Goal: Task Accomplishment & Management: Complete application form

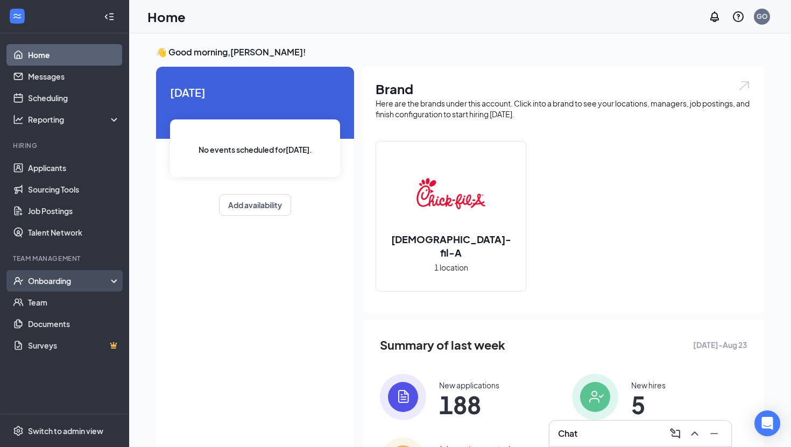
click at [67, 286] on div "Onboarding" at bounding box center [64, 281] width 129 height 22
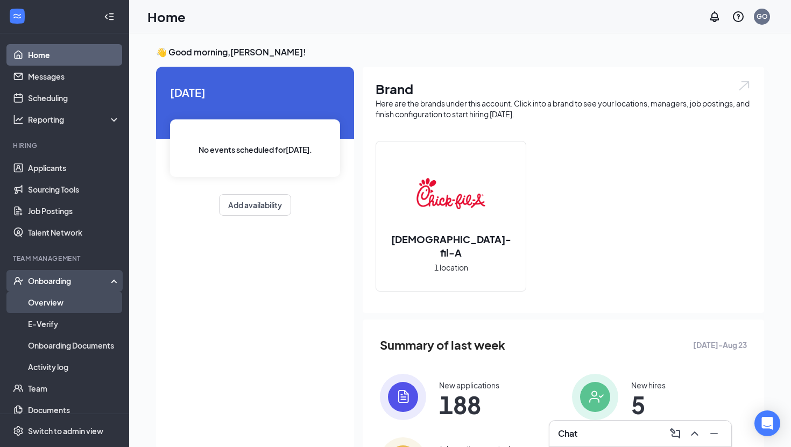
click at [67, 302] on link "Overview" at bounding box center [74, 303] width 92 height 22
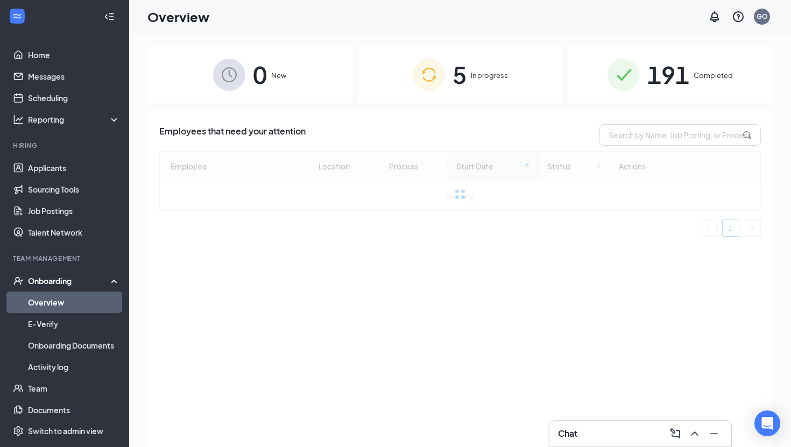
click at [475, 87] on div "5 In progress" at bounding box center [460, 74] width 205 height 57
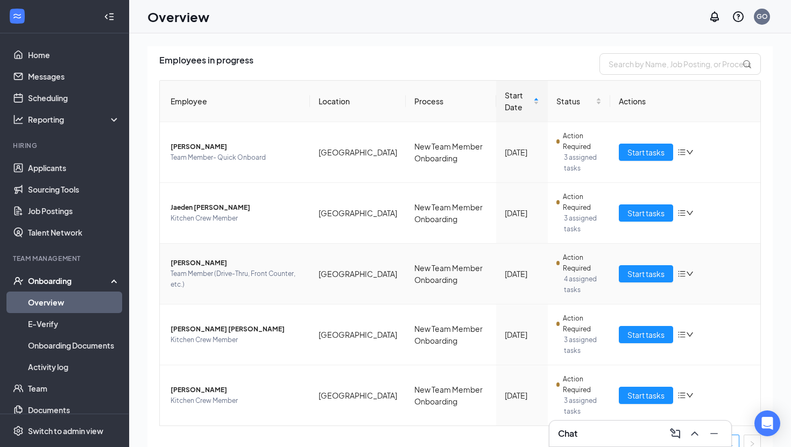
scroll to position [87, 0]
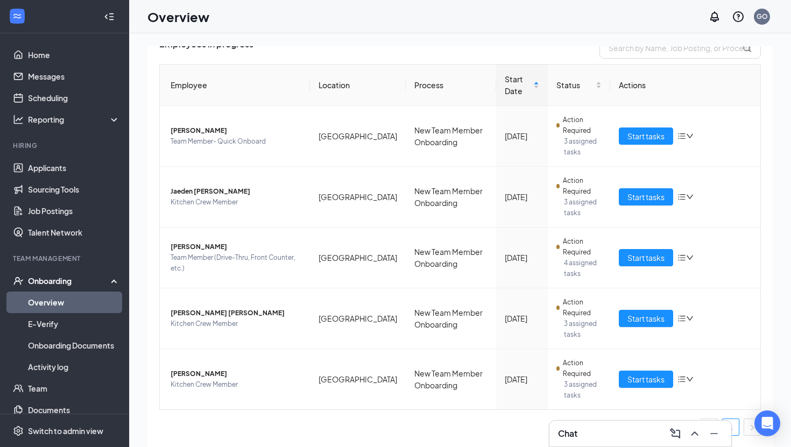
click at [547, 42] on div "0 New 5 In progress 191 Completed Employees in progress Employee Location Proce…" at bounding box center [460, 264] width 662 height 462
click at [654, 383] on span "Start tasks" at bounding box center [646, 379] width 37 height 12
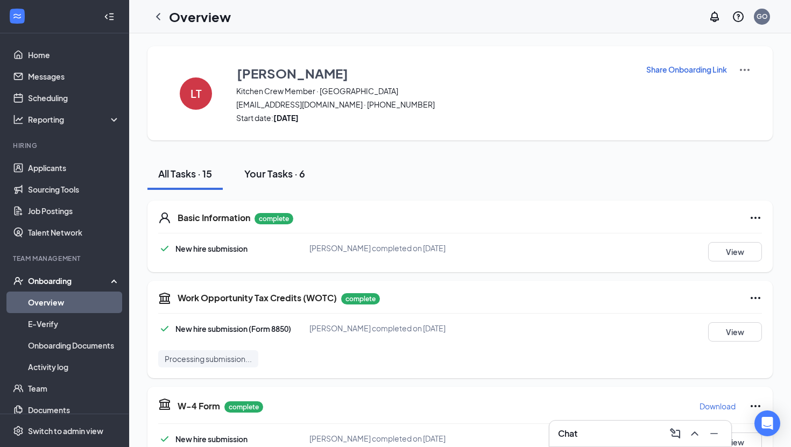
click at [274, 173] on div "Your Tasks · 6" at bounding box center [274, 173] width 61 height 13
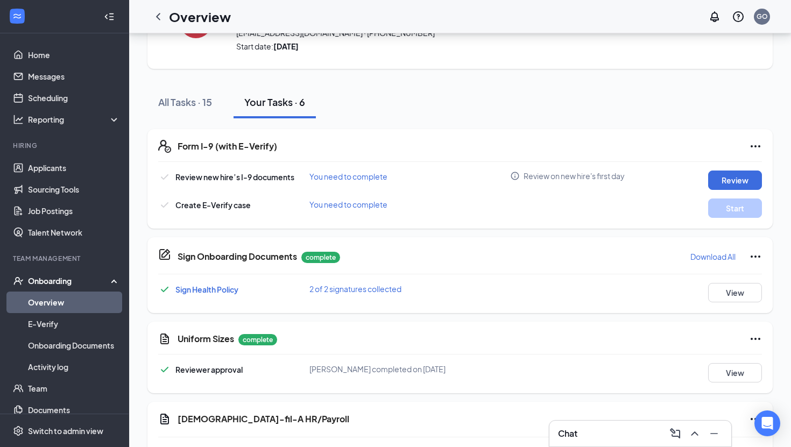
scroll to position [73, 0]
click at [730, 183] on button "Review" at bounding box center [735, 179] width 54 height 19
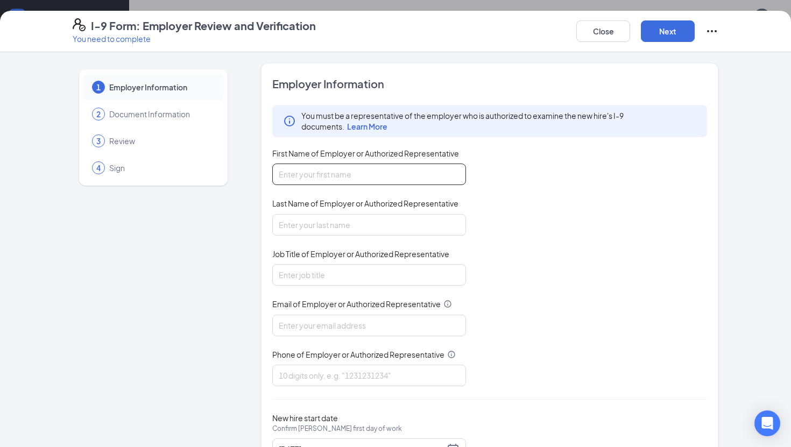
click at [319, 179] on input "First Name of Employer or Authorized Representative" at bounding box center [369, 175] width 194 height 22
click at [350, 170] on input "Grant Orton" at bounding box center [369, 175] width 194 height 22
type input "Grant"
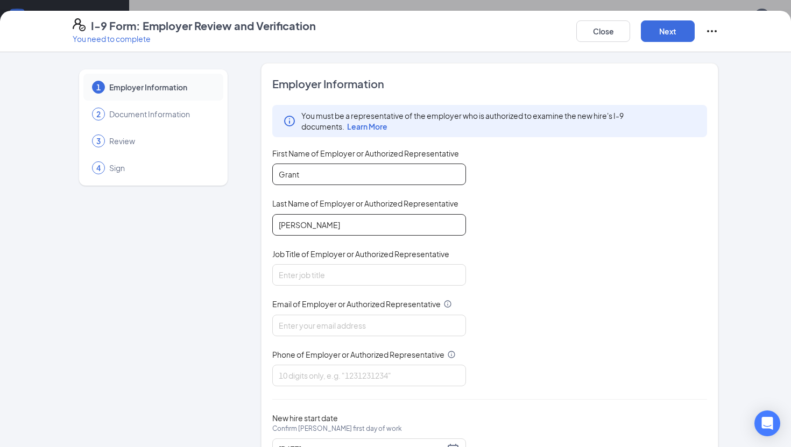
type input "Orton"
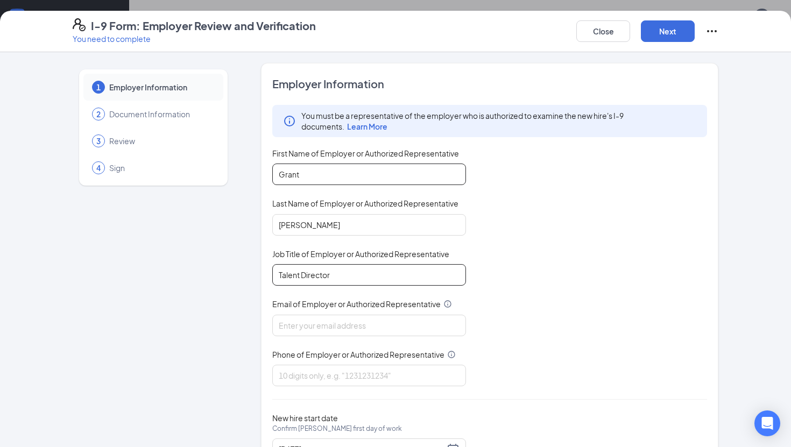
type input "Talent Director"
type input "e"
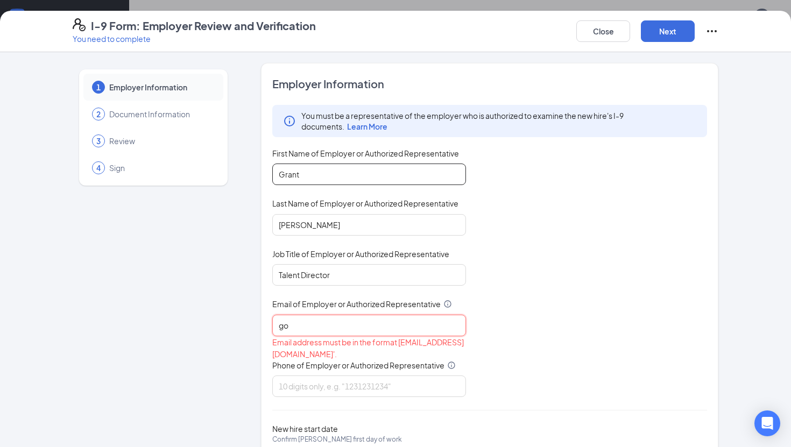
type input "gorton@cfacentervillehwy.com"
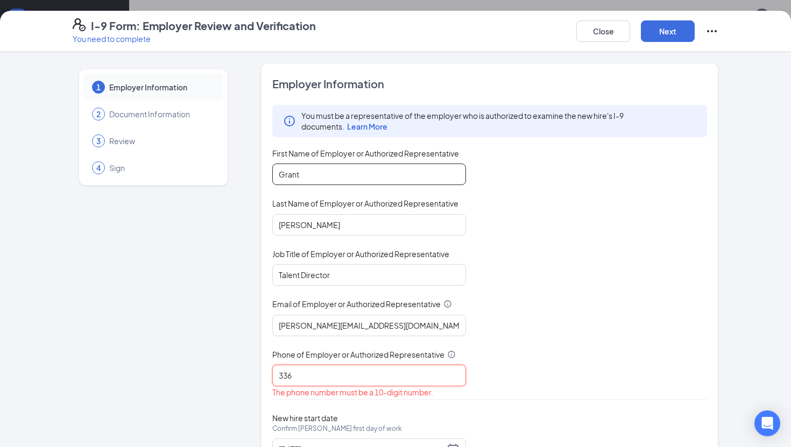
type input "3366840113"
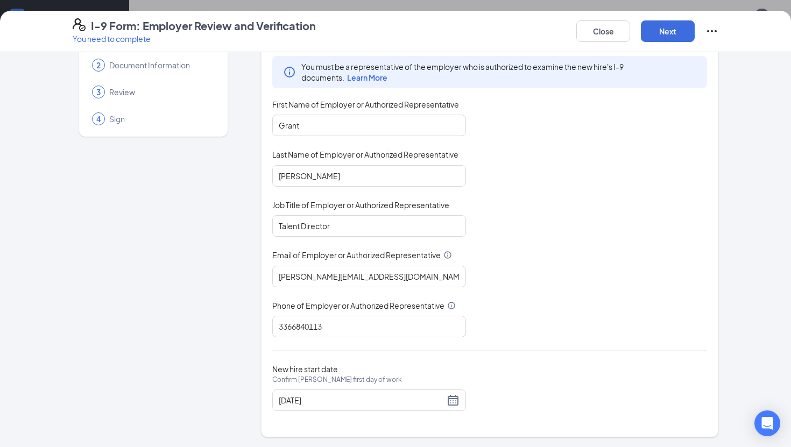
click at [550, 267] on div "You must be a representative of the employer who is authorized to examine the n…" at bounding box center [489, 196] width 435 height 281
click at [657, 29] on button "Next" at bounding box center [668, 31] width 54 height 22
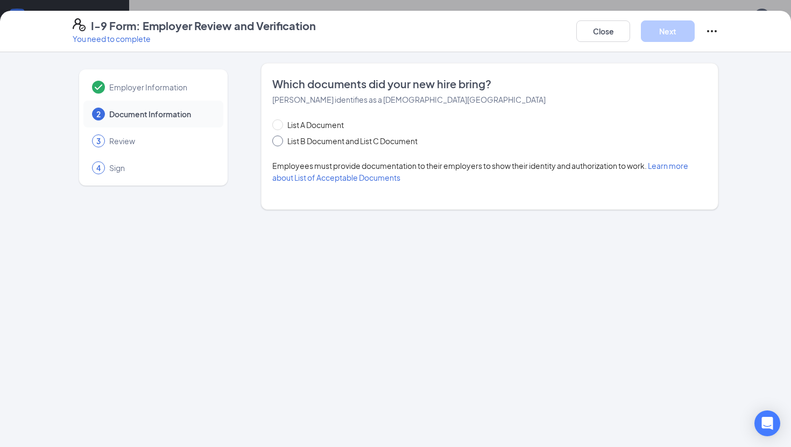
click at [278, 139] on input "List B Document and List C Document" at bounding box center [276, 140] width 8 height 8
radio input "true"
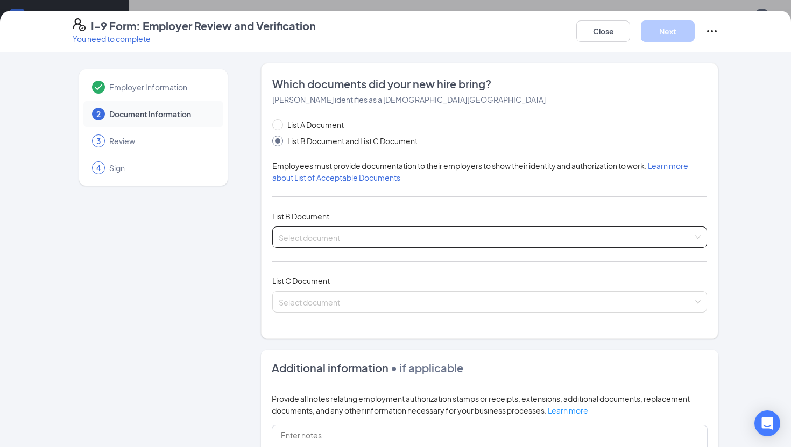
click at [341, 242] on input "search" at bounding box center [486, 235] width 414 height 16
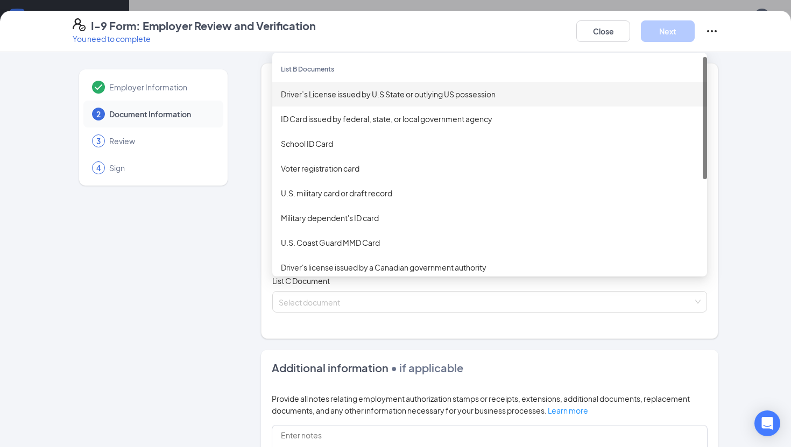
click at [387, 100] on div "Driver’s License issued by U.S State or outlying US possession" at bounding box center [489, 94] width 435 height 25
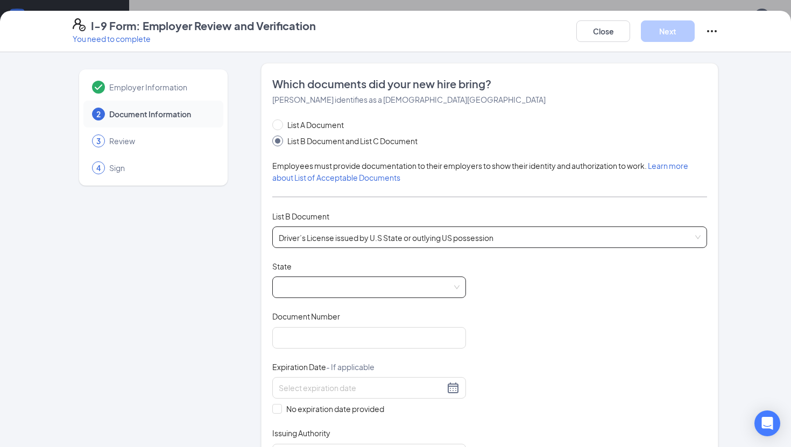
click at [326, 287] on span at bounding box center [369, 287] width 181 height 20
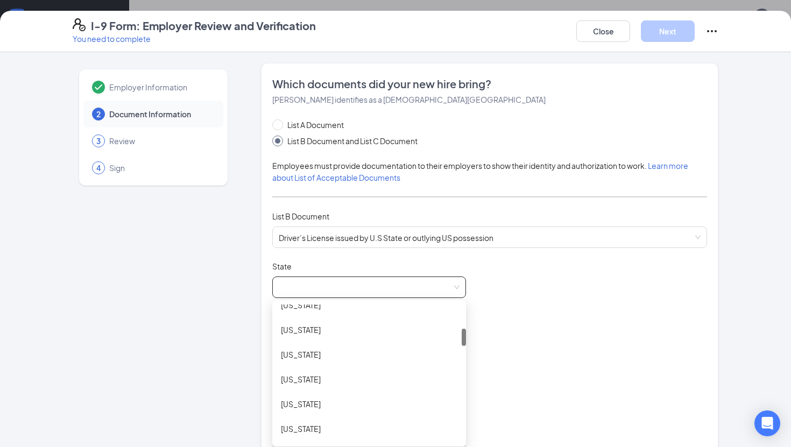
scroll to position [188, 0]
click at [317, 405] on div "Georgia" at bounding box center [369, 402] width 177 height 12
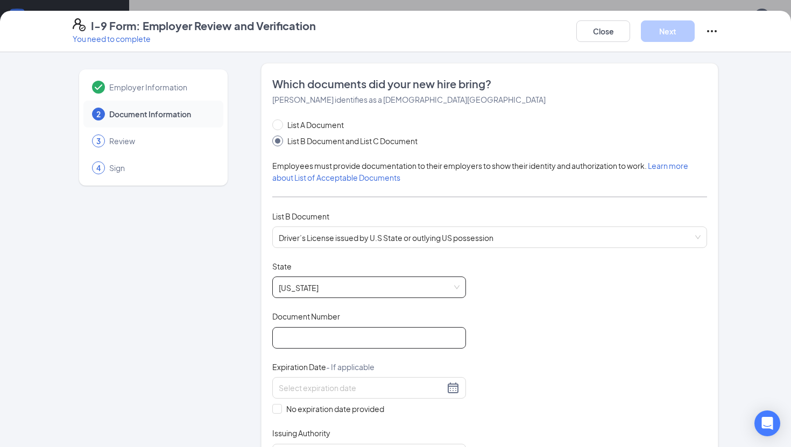
click at [315, 339] on input "Document Number" at bounding box center [369, 338] width 194 height 22
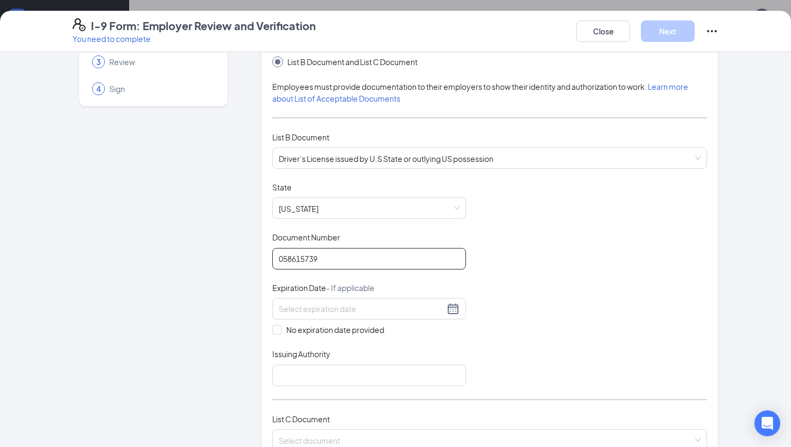
scroll to position [82, 0]
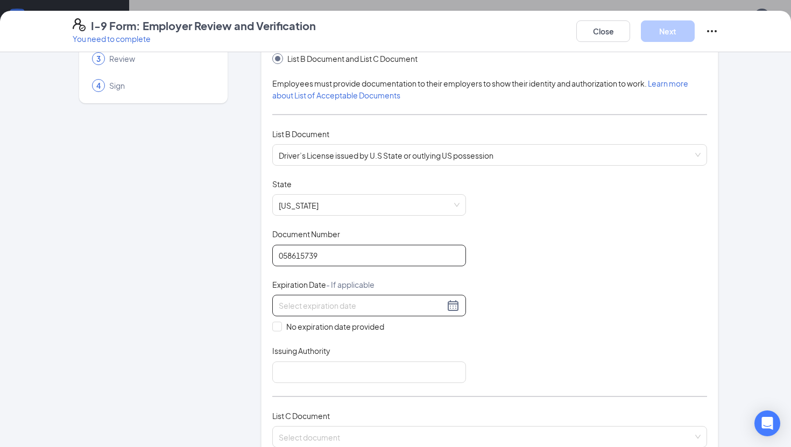
type input "058615739"
click at [306, 306] on input at bounding box center [362, 306] width 166 height 12
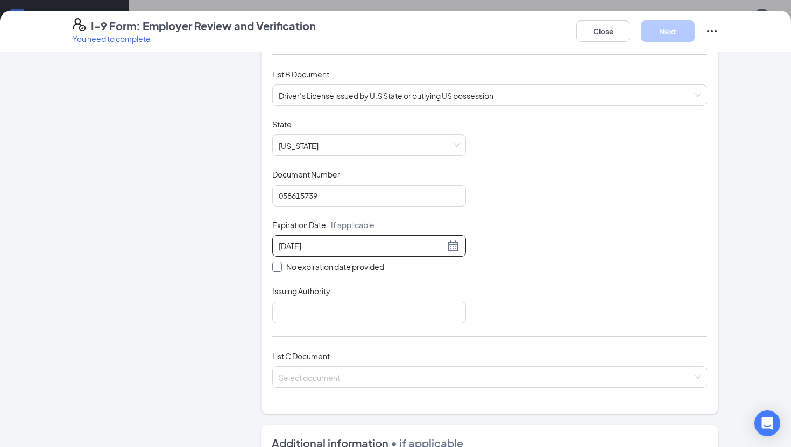
scroll to position [144, 0]
type input "08/22/2028"
click at [391, 301] on input "Issuing Authority" at bounding box center [369, 311] width 194 height 22
type input "Georgia"
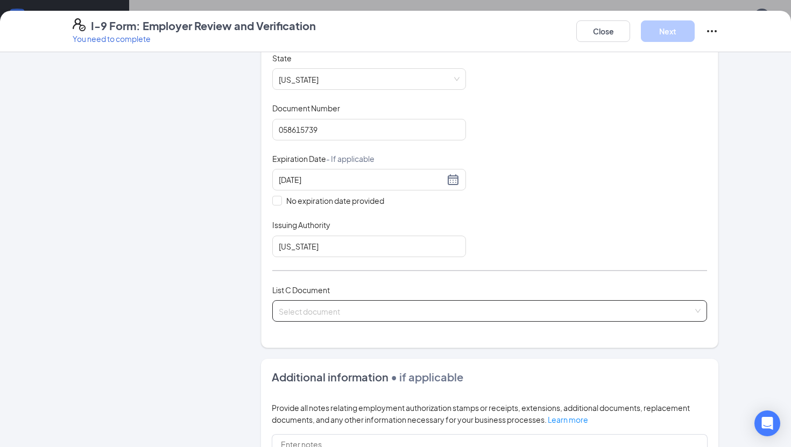
click at [413, 311] on input "search" at bounding box center [486, 309] width 414 height 16
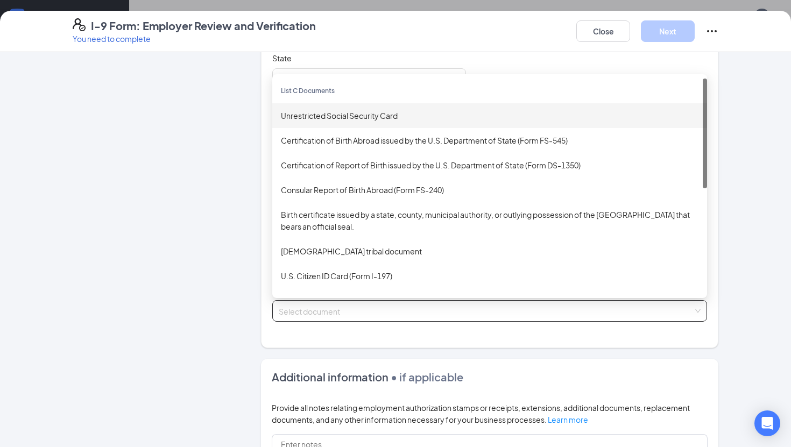
click at [397, 110] on div "Unrestricted Social Security Card" at bounding box center [490, 116] width 418 height 12
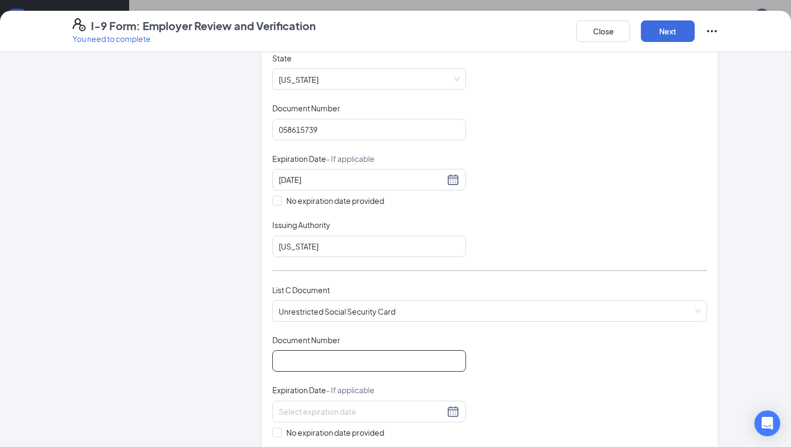
click at [340, 360] on input "Document Number" at bounding box center [369, 361] width 194 height 22
type input "667014575"
click at [497, 376] on div "Document Title Unrestricted Social Security Card Document Number 667014575 Expi…" at bounding box center [489, 412] width 435 height 154
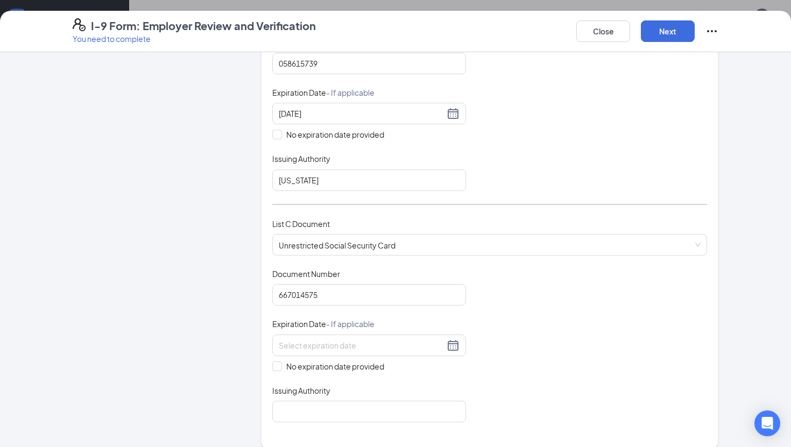
scroll to position [312, 0]
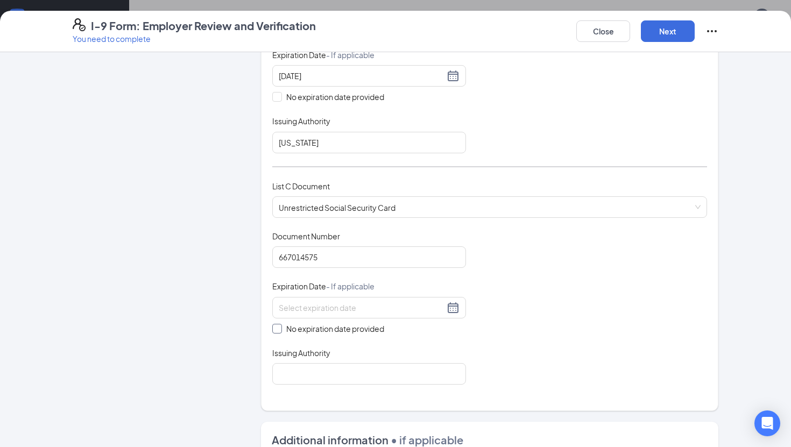
click at [277, 330] on span at bounding box center [277, 329] width 10 height 10
click at [277, 330] on input "No expiration date provided" at bounding box center [276, 328] width 8 height 8
checkbox input "true"
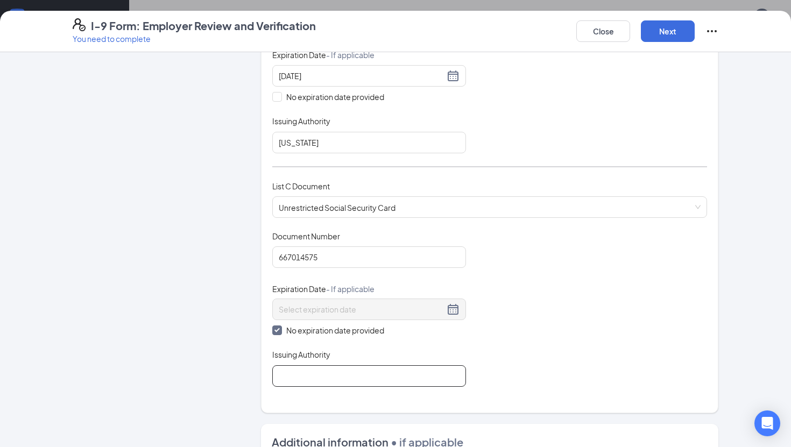
click at [302, 369] on input "Issuing Authority" at bounding box center [369, 376] width 194 height 22
type input "United States"
click at [508, 322] on div "Document Title Unrestricted Social Security Card Document Number 667014575 Expi…" at bounding box center [489, 309] width 435 height 156
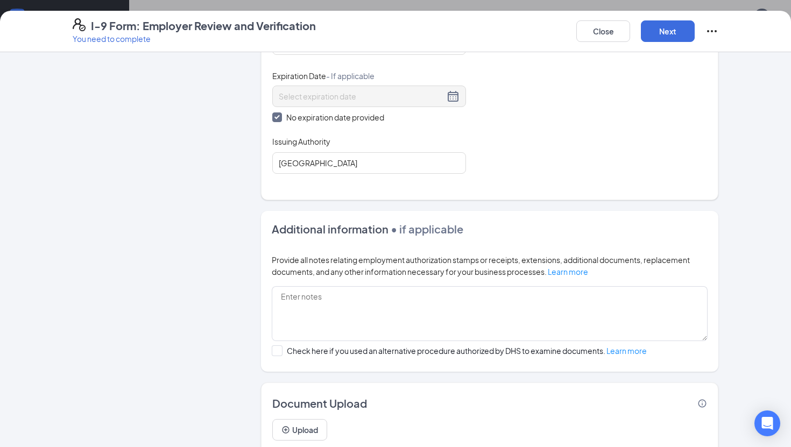
scroll to position [560, 0]
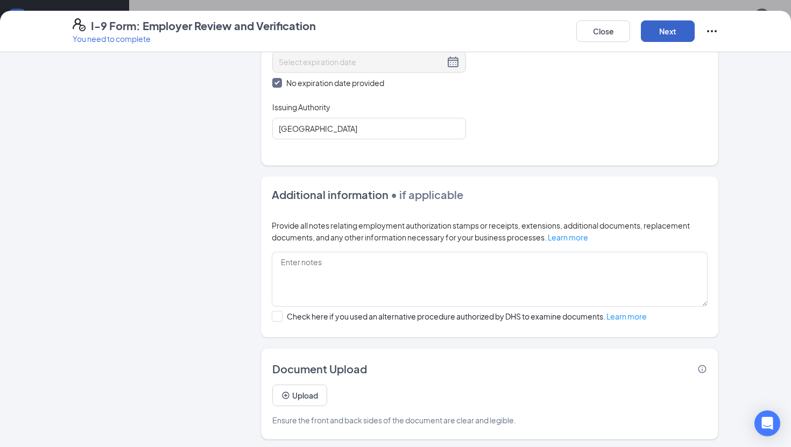
click at [657, 34] on button "Next" at bounding box center [668, 31] width 54 height 22
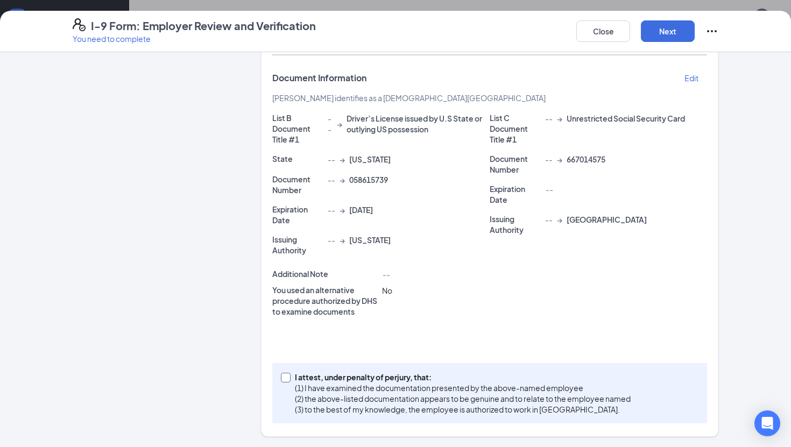
click at [284, 377] on input "I attest, under penalty of perjury, that: (1) I have examined the documentation…" at bounding box center [285, 377] width 8 height 8
checkbox input "true"
click at [453, 328] on div "Additional Note -- You used an alternative procedure authorized by DHS to exami…" at bounding box center [489, 299] width 435 height 61
click at [668, 37] on button "Next" at bounding box center [668, 31] width 54 height 22
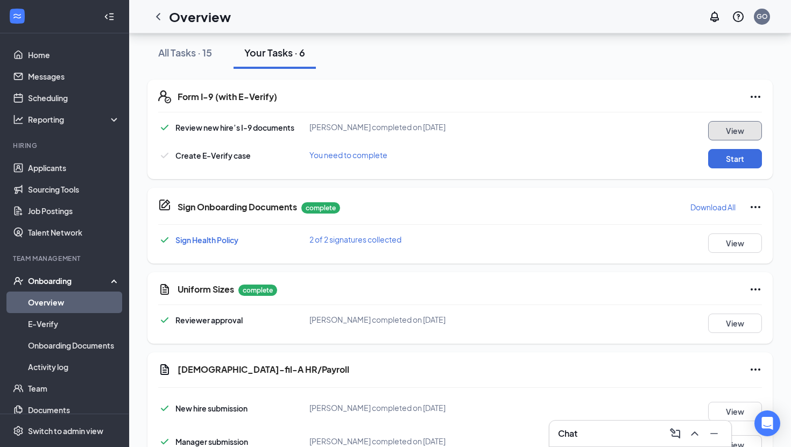
scroll to position [115, 0]
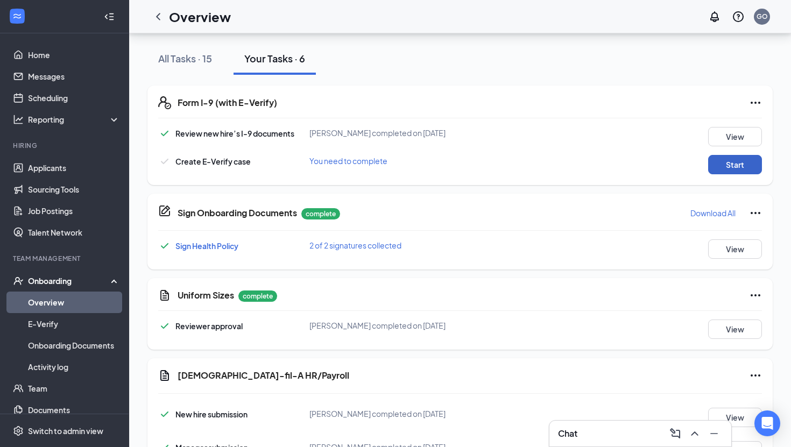
click at [723, 166] on button "Start" at bounding box center [735, 164] width 54 height 19
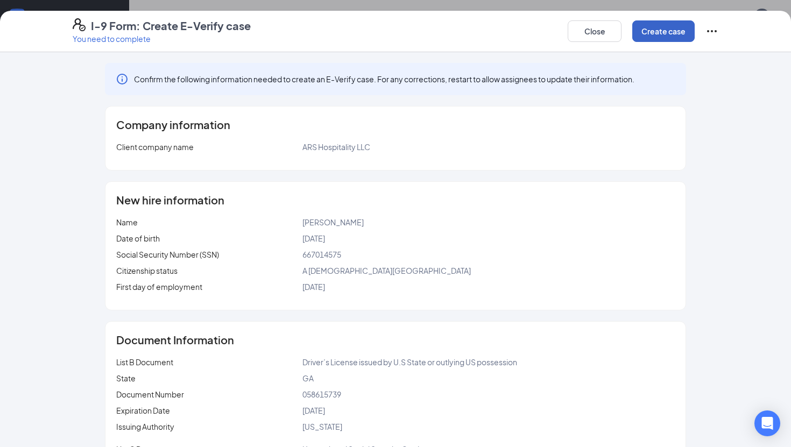
click at [669, 39] on button "Create case" at bounding box center [663, 31] width 62 height 22
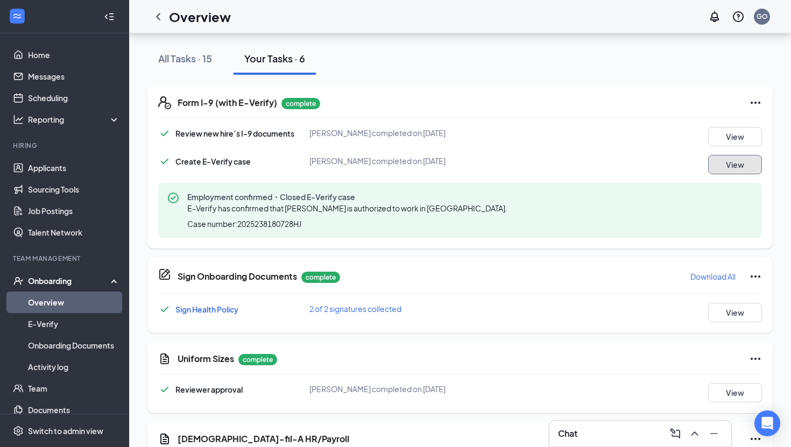
scroll to position [258, 0]
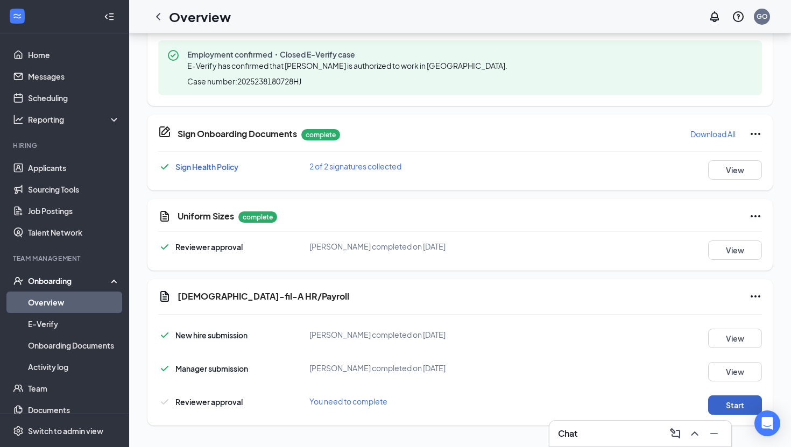
click at [738, 406] on button "Start" at bounding box center [735, 405] width 54 height 19
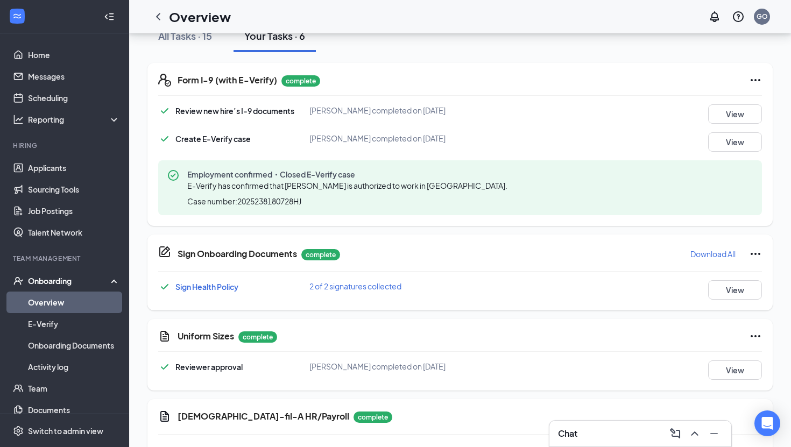
scroll to position [0, 0]
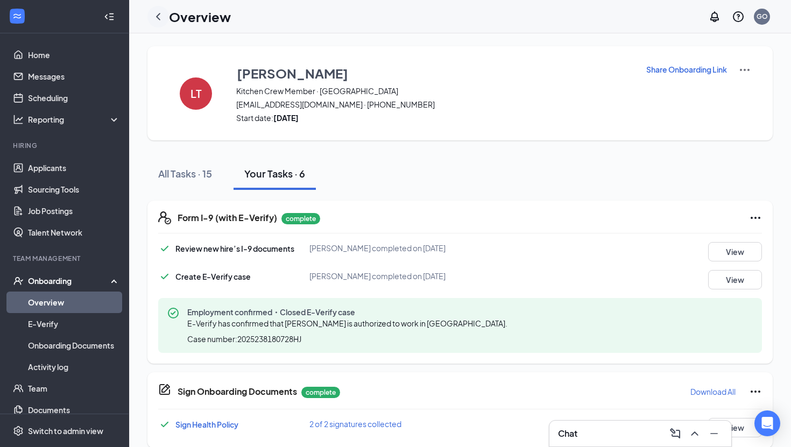
click at [159, 18] on icon "ChevronLeft" at bounding box center [158, 16] width 4 height 7
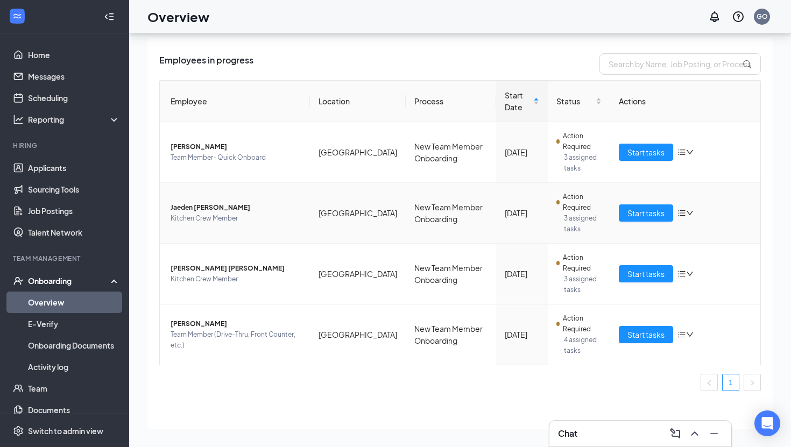
scroll to position [48, 0]
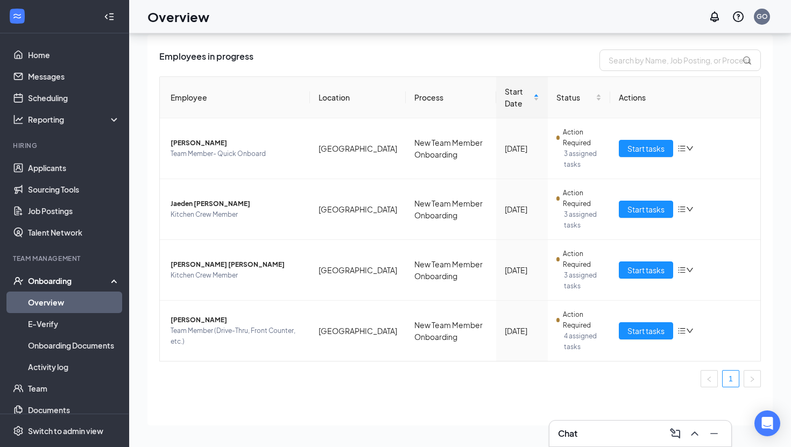
click at [505, 59] on div "Employees in progress" at bounding box center [460, 61] width 602 height 22
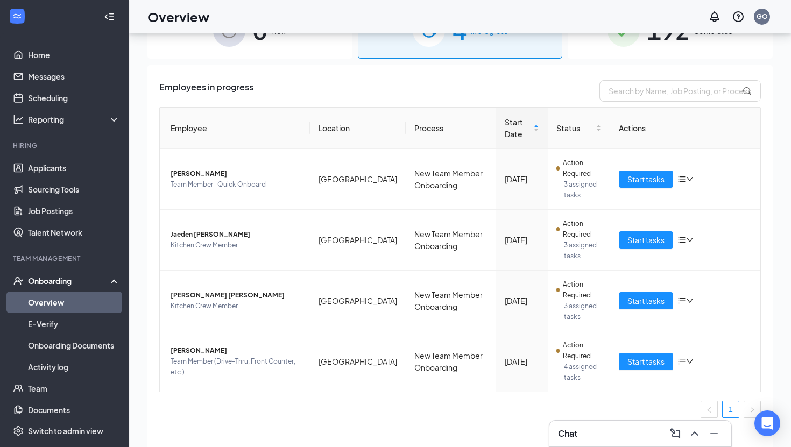
scroll to position [26, 0]
